Goal: Information Seeking & Learning: Learn about a topic

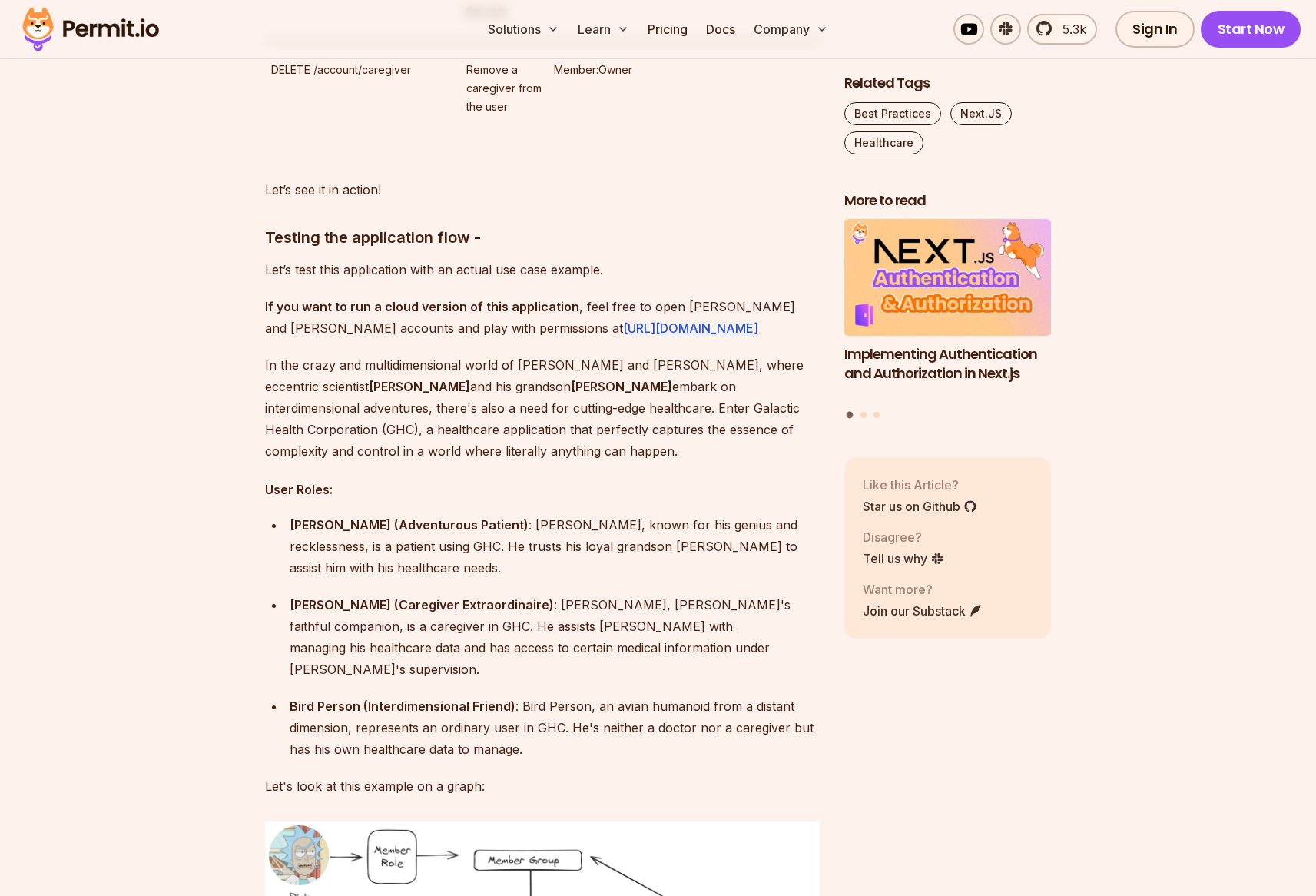
scroll to position [7228, 0]
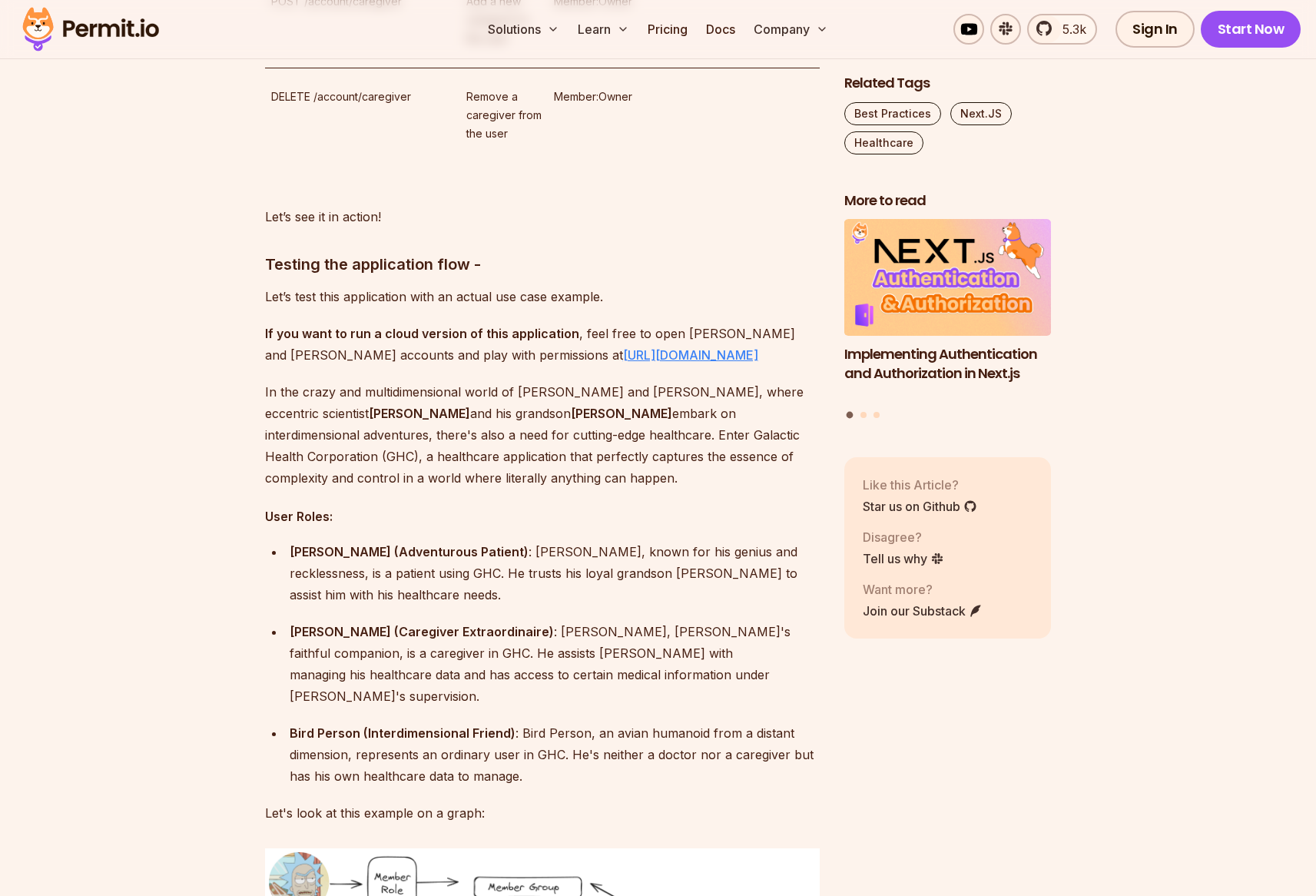
click at [623, 347] on link "[URL][DOMAIN_NAME]" at bounding box center [690, 354] width 135 height 15
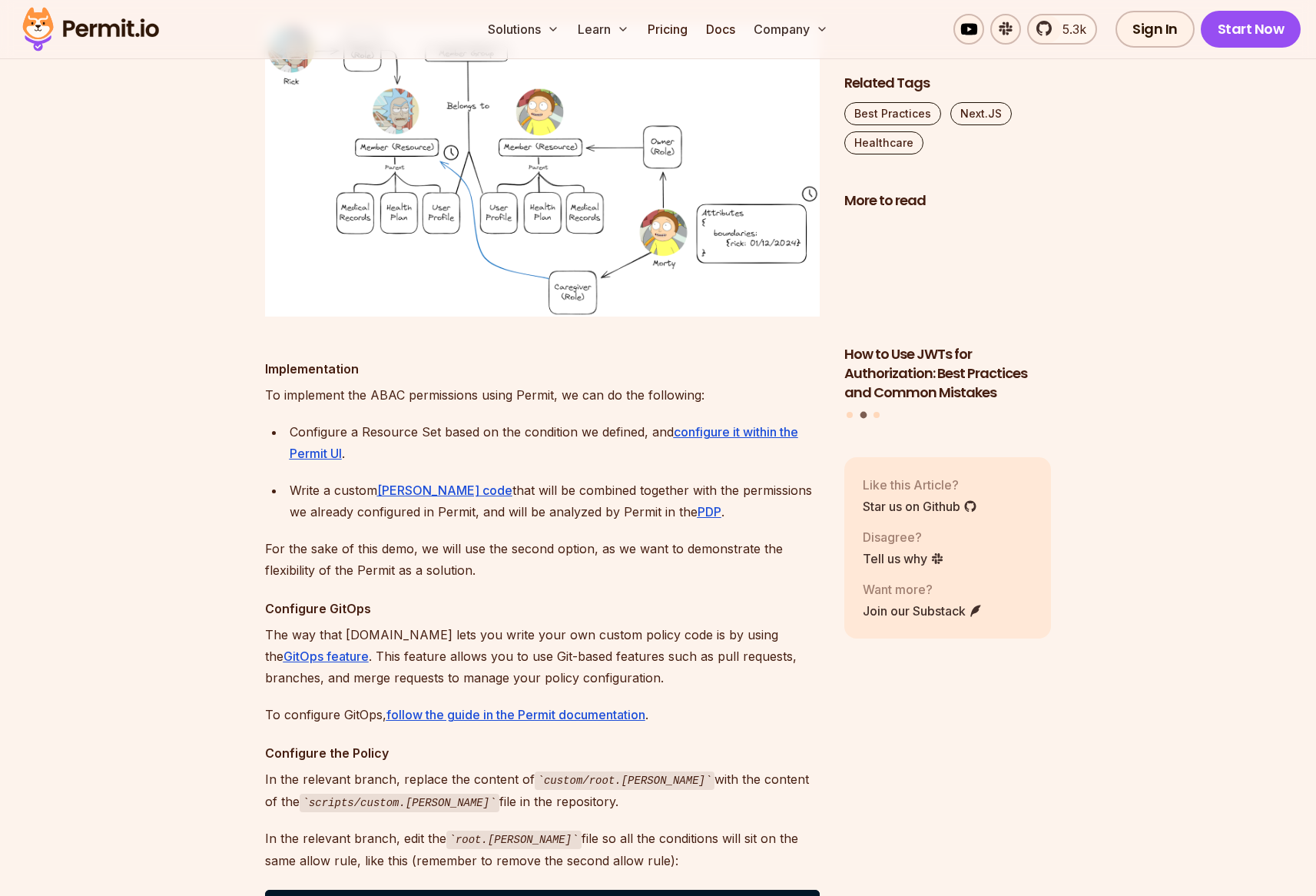
scroll to position [10829, 0]
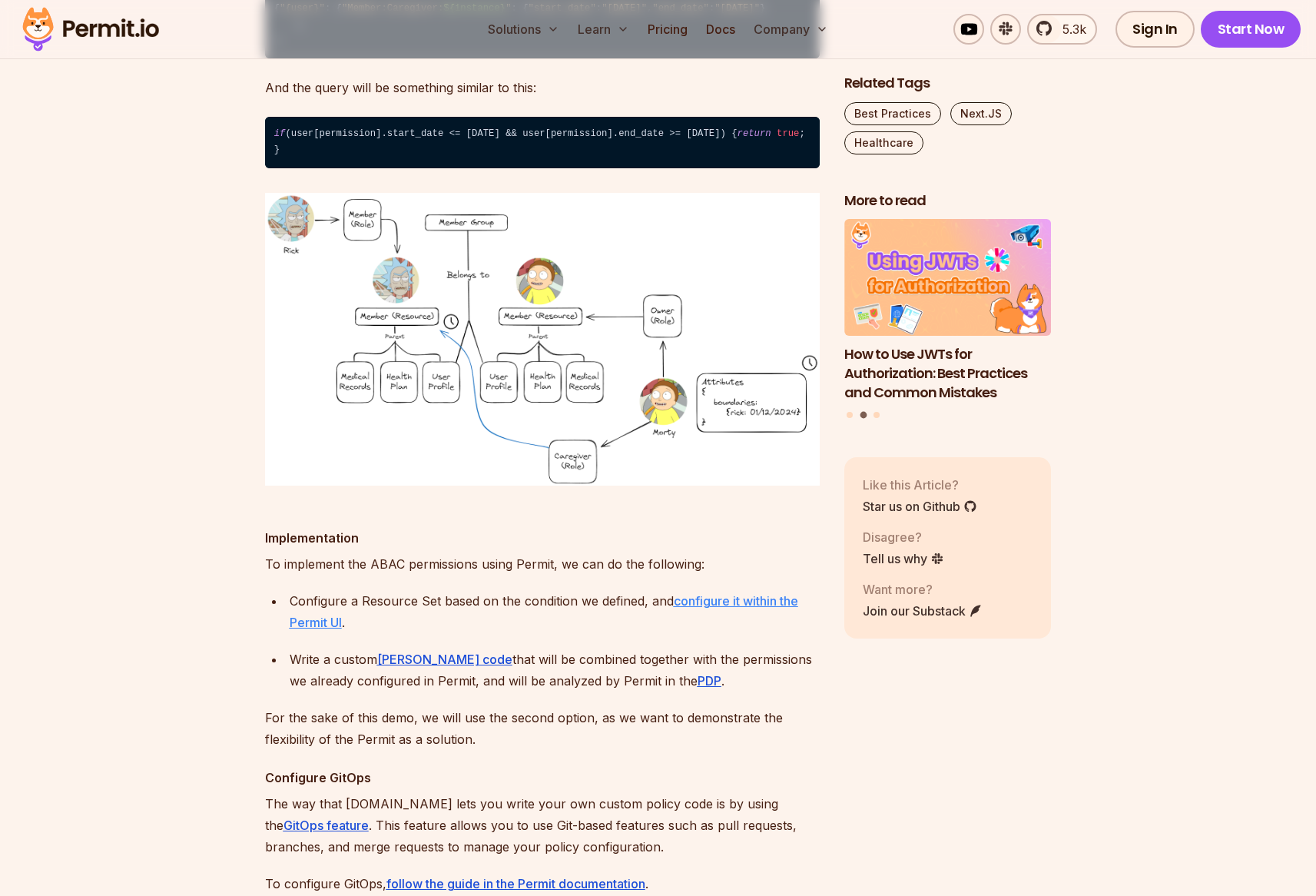
click at [310, 593] on u "configure it within the Permit UI" at bounding box center [543, 611] width 509 height 37
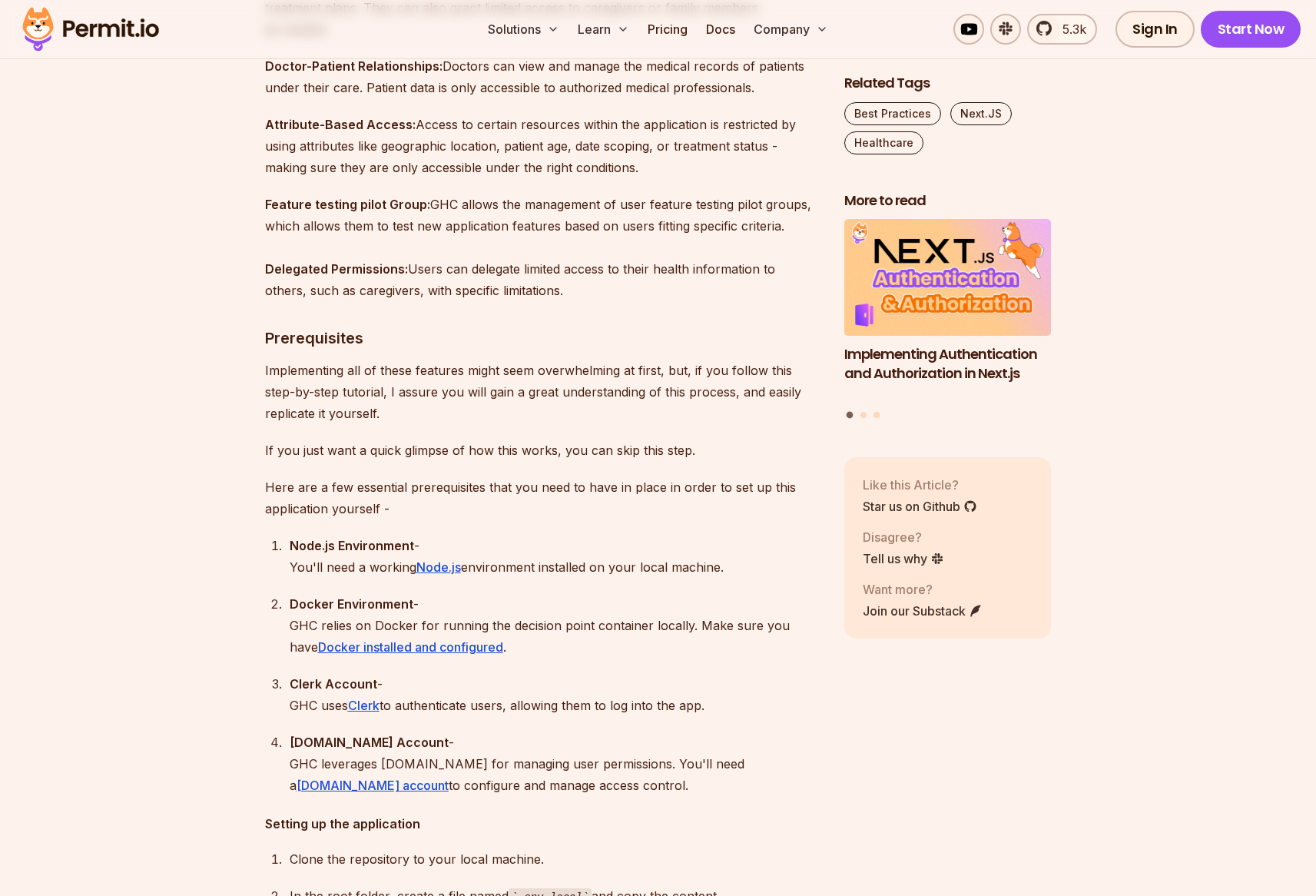
scroll to position [2180, 0]
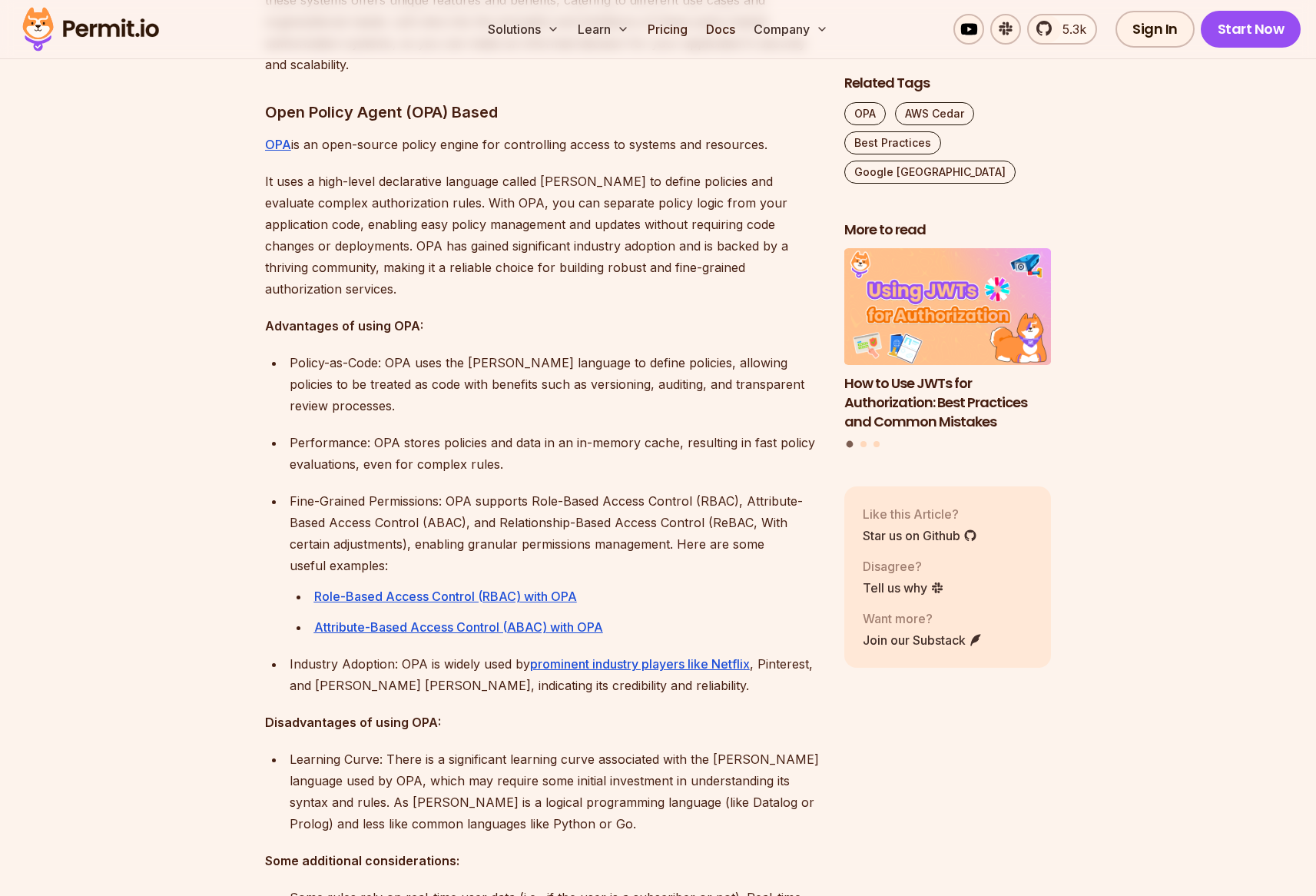
scroll to position [1203, 0]
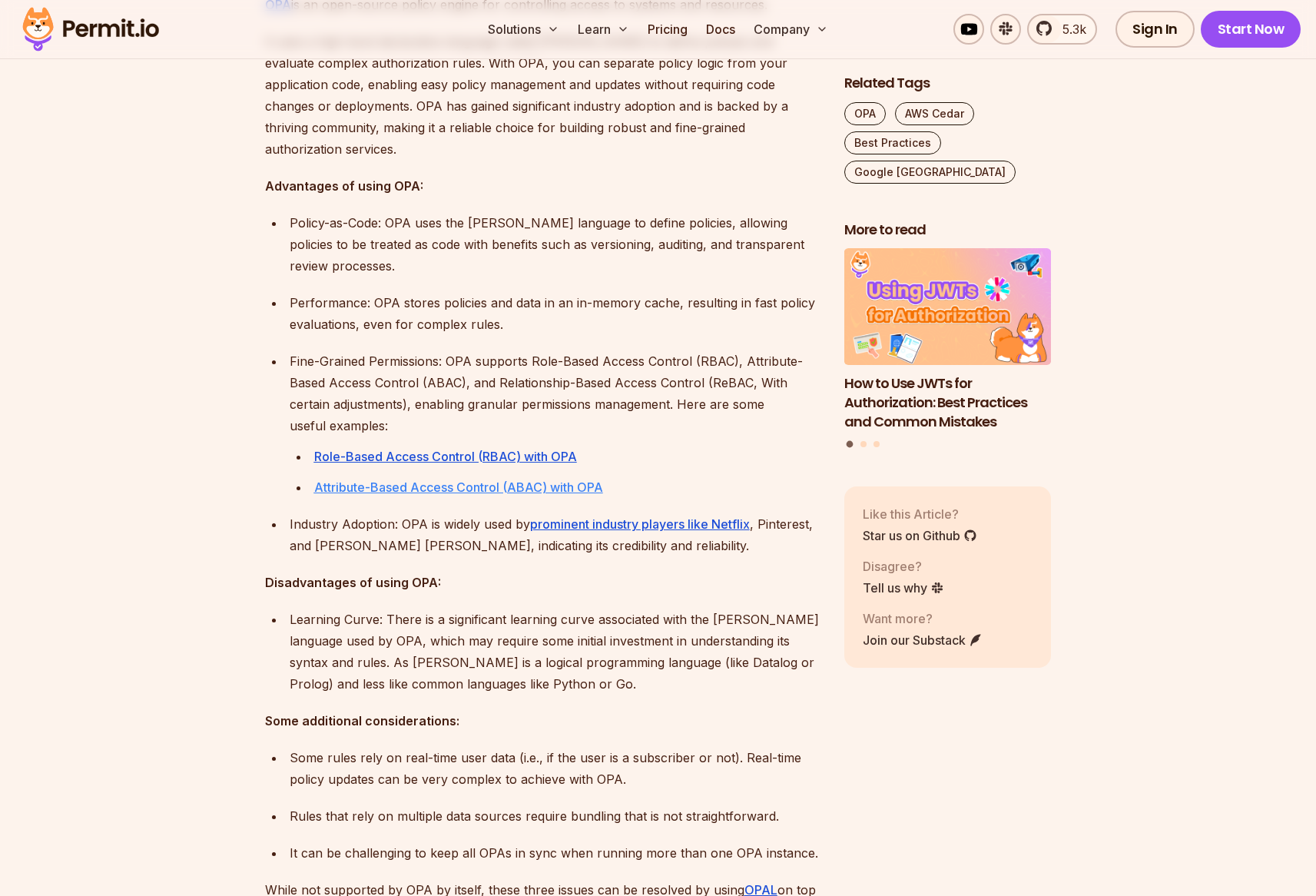
click at [421, 479] on u "Attribute-Based Access Control (ABAC) with OPA" at bounding box center [459, 487] width 289 height 15
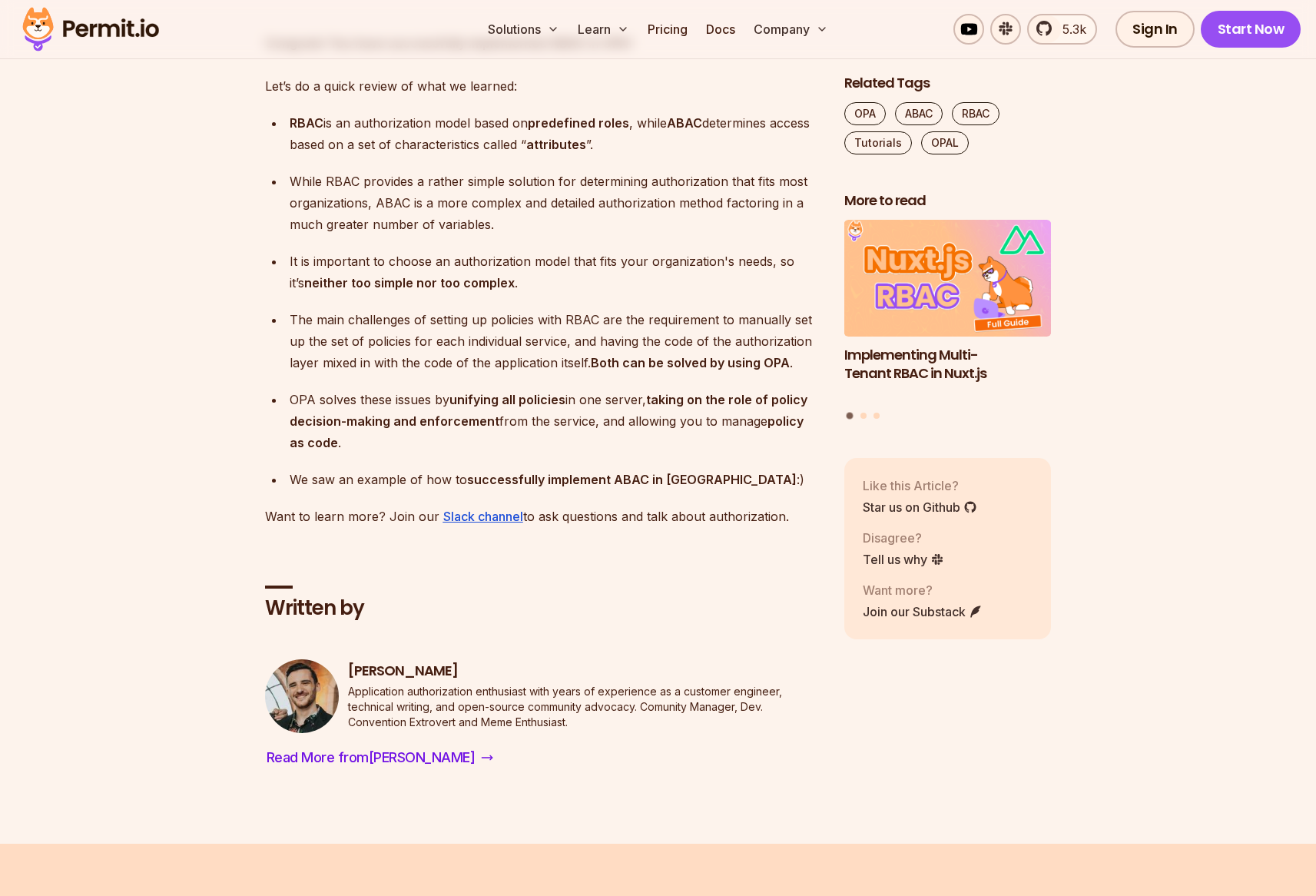
scroll to position [5778, 0]
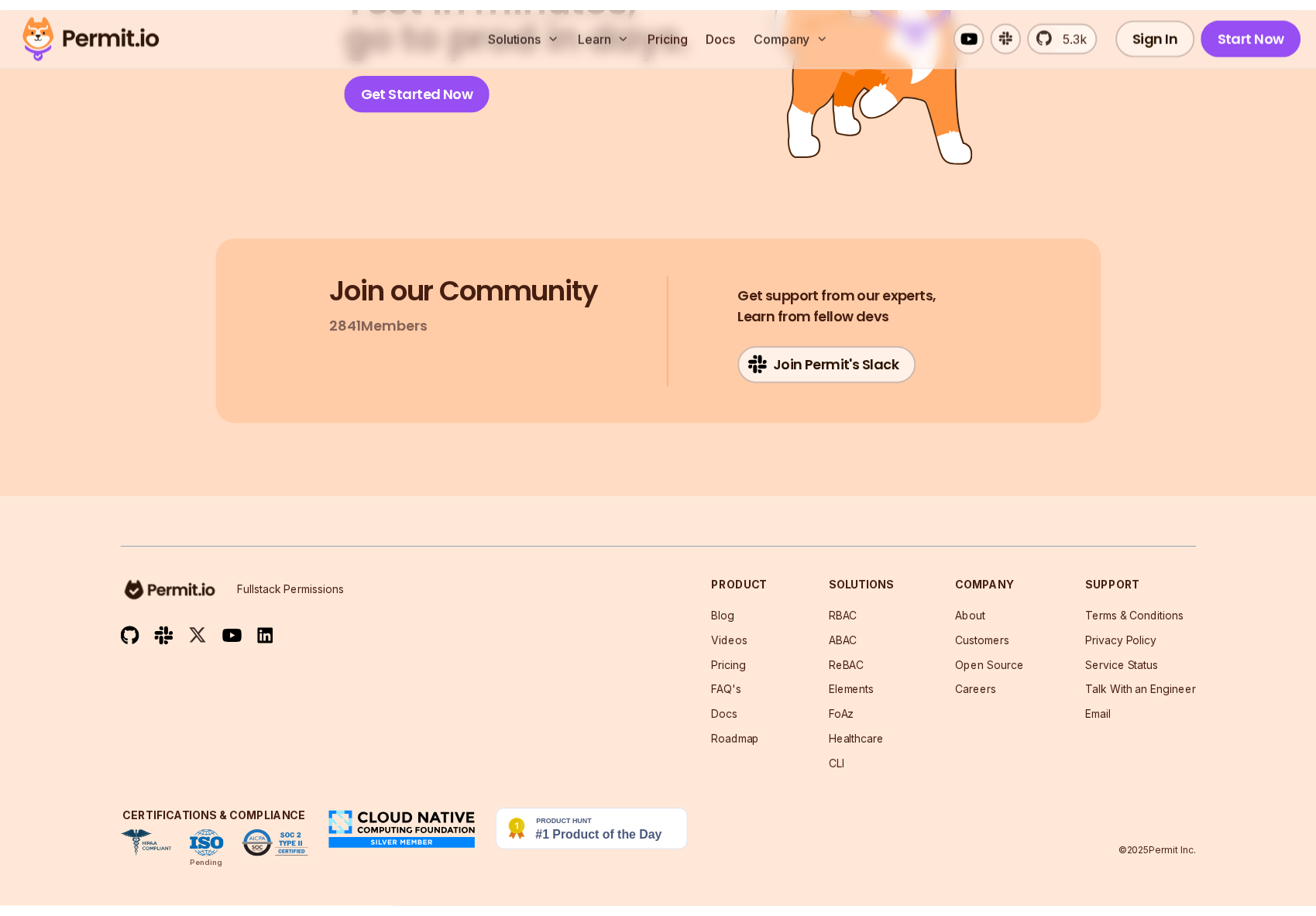
scroll to position [20709, 0]
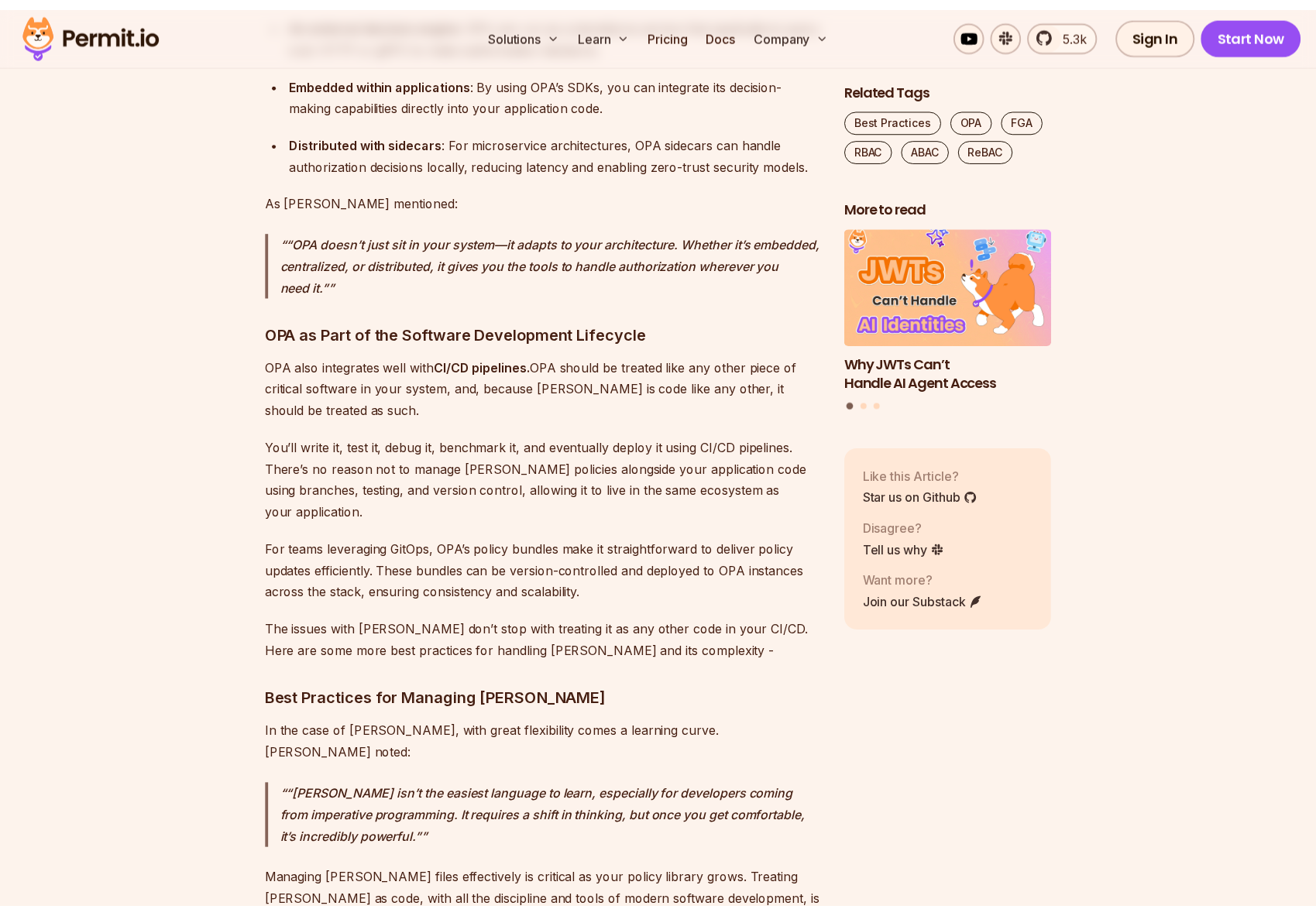
scroll to position [3447, 0]
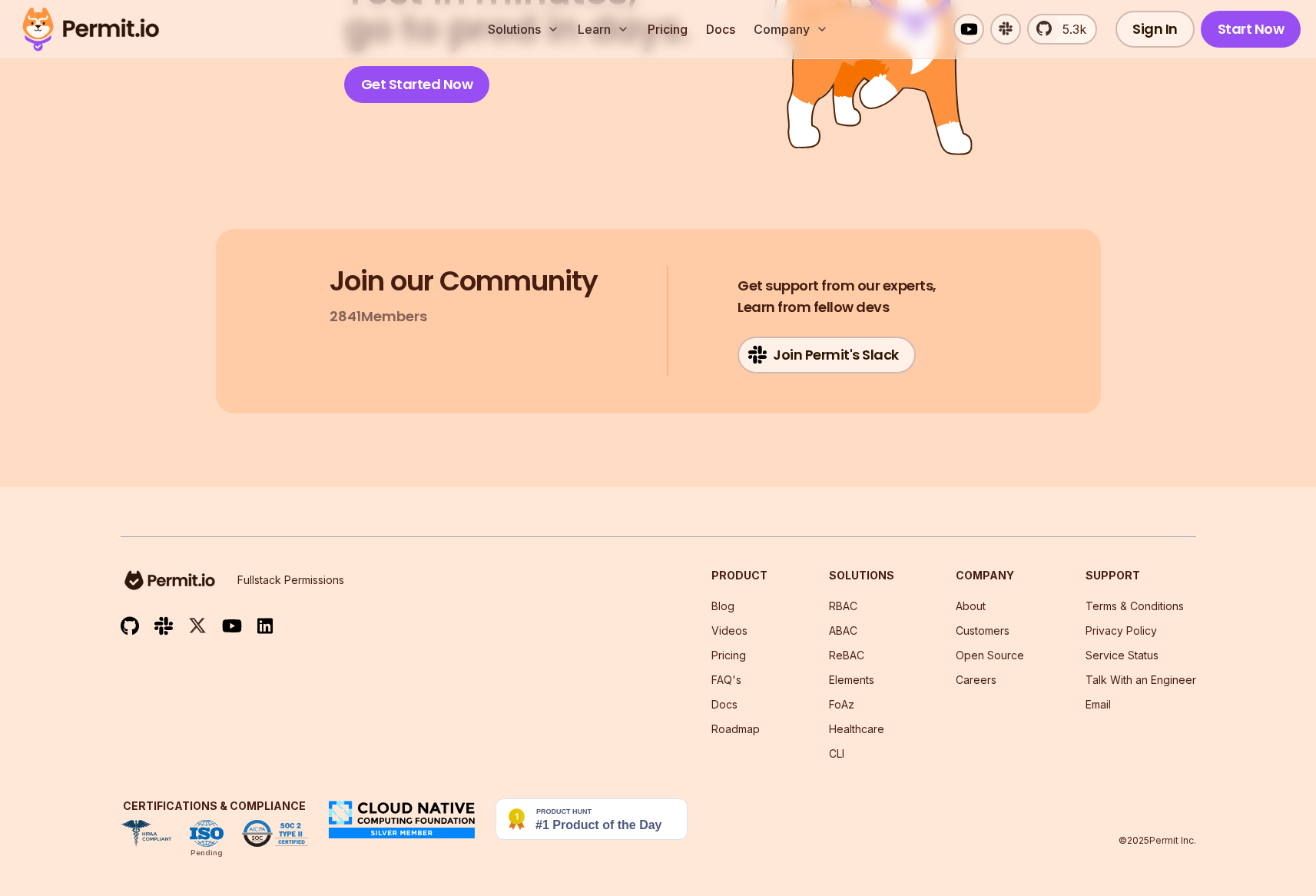
scroll to position [20636, 0]
drag, startPoint x: 715, startPoint y: 317, endPoint x: 668, endPoint y: 142, distance: 181.2
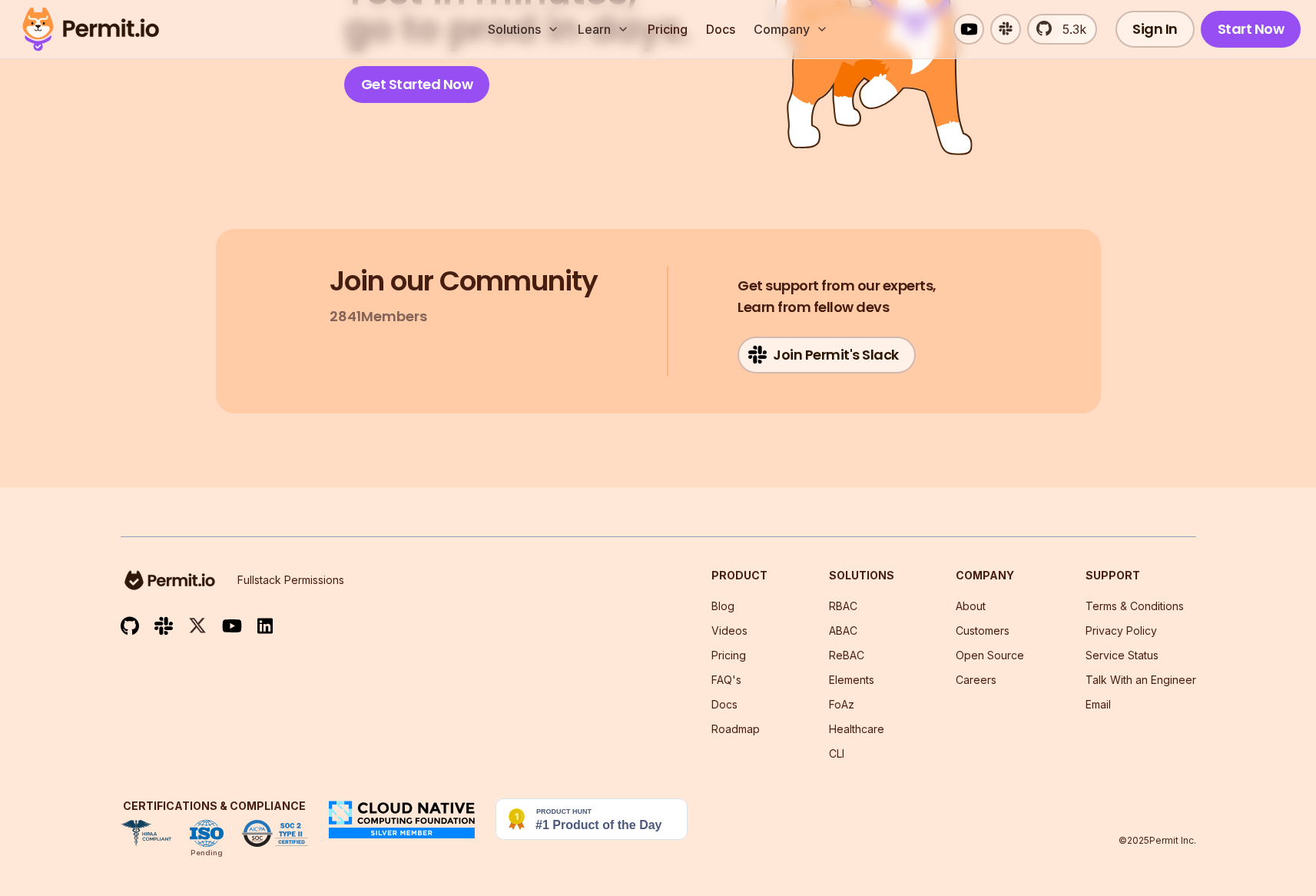
drag, startPoint x: 668, startPoint y: 143, endPoint x: 706, endPoint y: 444, distance: 303.4
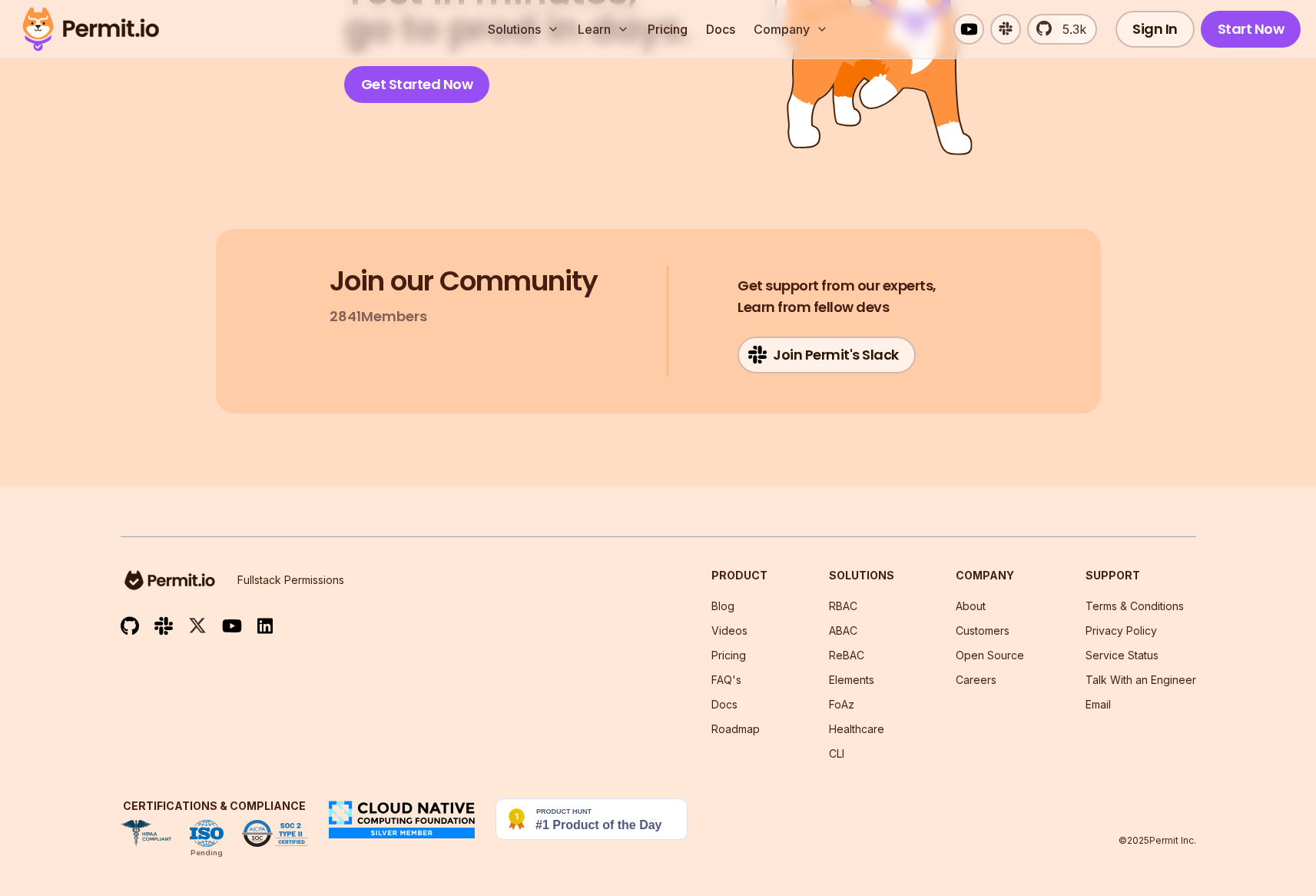
drag, startPoint x: 706, startPoint y: 444, endPoint x: 664, endPoint y: 174, distance: 273.2
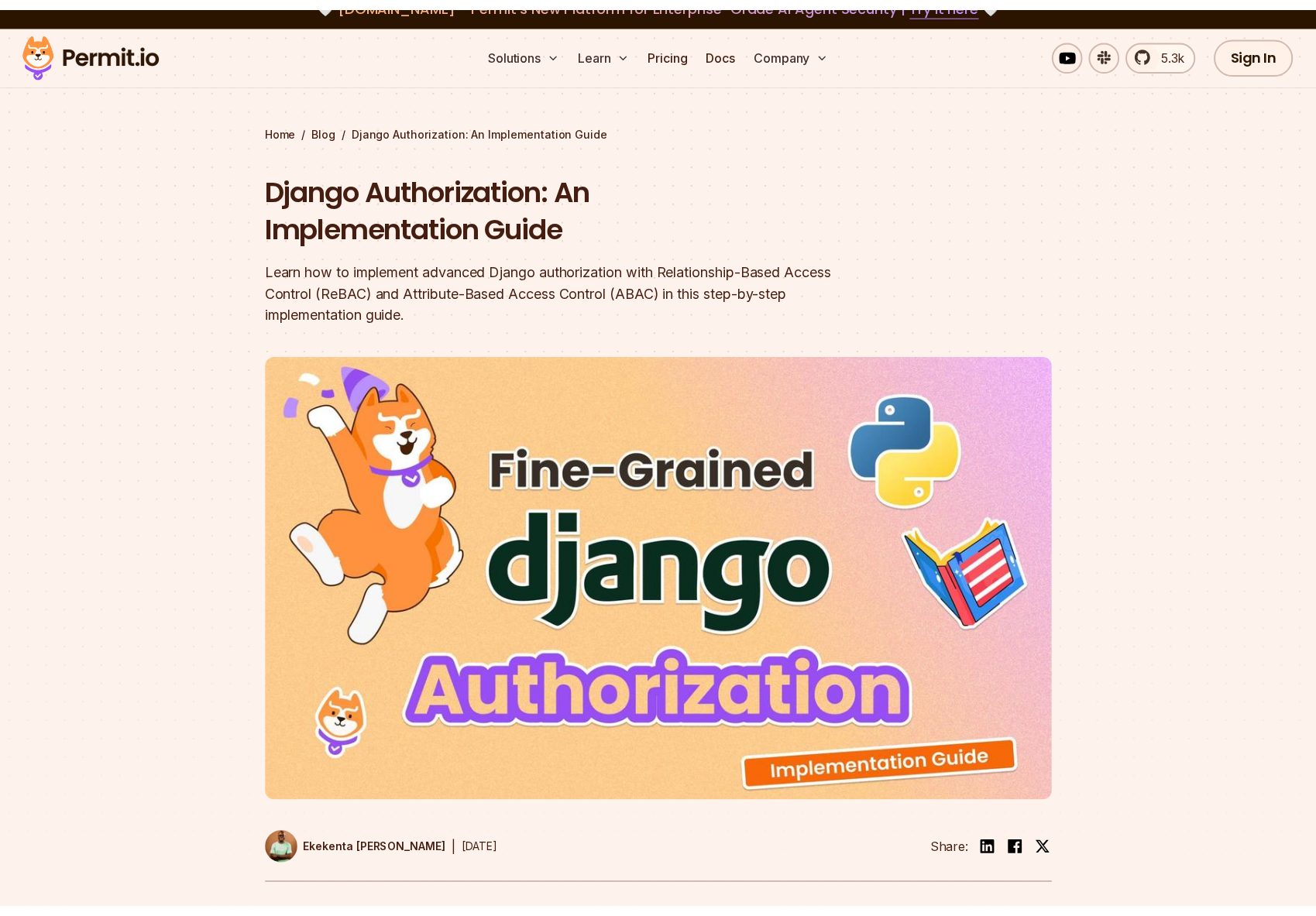
scroll to position [0, 0]
